Goal: Check status: Check status

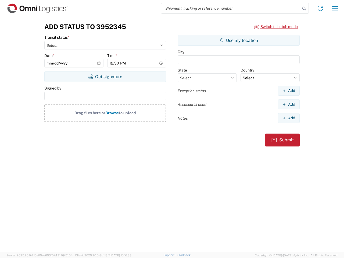
click at [231, 8] on input "search" at bounding box center [230, 8] width 139 height 10
click at [305, 9] on icon at bounding box center [305, 9] width 8 height 8
click at [321, 8] on icon at bounding box center [320, 8] width 9 height 9
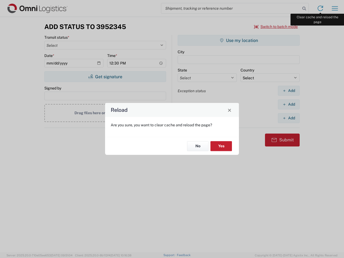
click at [335, 8] on div "Reload Are you sure, you want to clear cache and reload the page? No Yes" at bounding box center [172, 129] width 344 height 258
click at [276, 27] on div "Reload Are you sure, you want to clear cache and reload the page? No Yes" at bounding box center [172, 129] width 344 height 258
click at [105, 77] on div "Reload Are you sure, you want to clear cache and reload the page? No Yes" at bounding box center [172, 129] width 344 height 258
click at [239, 40] on div "Reload Are you sure, you want to clear cache and reload the page? No Yes" at bounding box center [172, 129] width 344 height 258
click at [289, 91] on div "Reload Are you sure, you want to clear cache and reload the page? No Yes" at bounding box center [172, 129] width 344 height 258
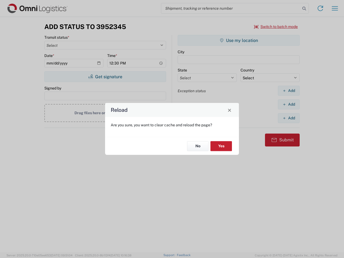
click at [289, 104] on div "Reload Are you sure, you want to clear cache and reload the page? No Yes" at bounding box center [172, 129] width 344 height 258
click at [289, 118] on div "Reload Are you sure, you want to clear cache and reload the page? No Yes" at bounding box center [172, 129] width 344 height 258
